Goal: Navigation & Orientation: Find specific page/section

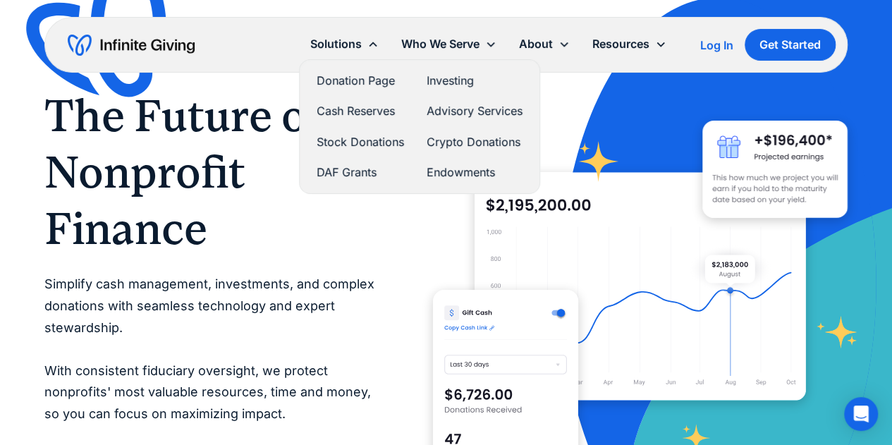
click at [358, 77] on link "Donation Page" at bounding box center [360, 80] width 87 height 19
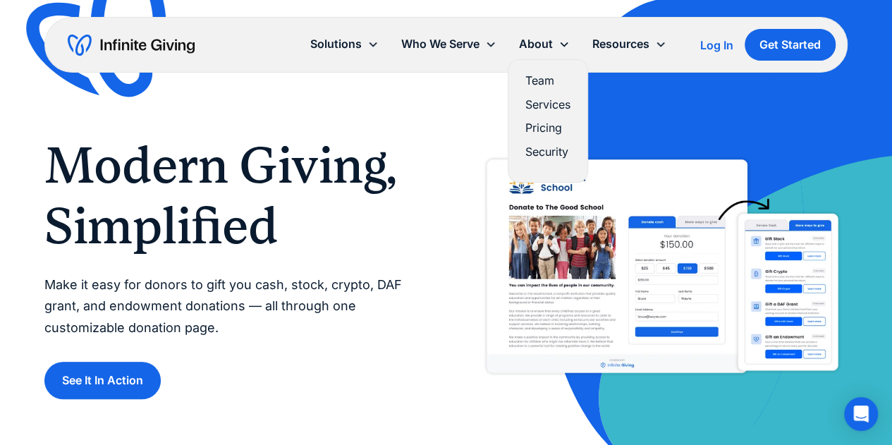
click at [549, 102] on link "Services" at bounding box center [547, 104] width 45 height 19
